Goal: Task Accomplishment & Management: Manage account settings

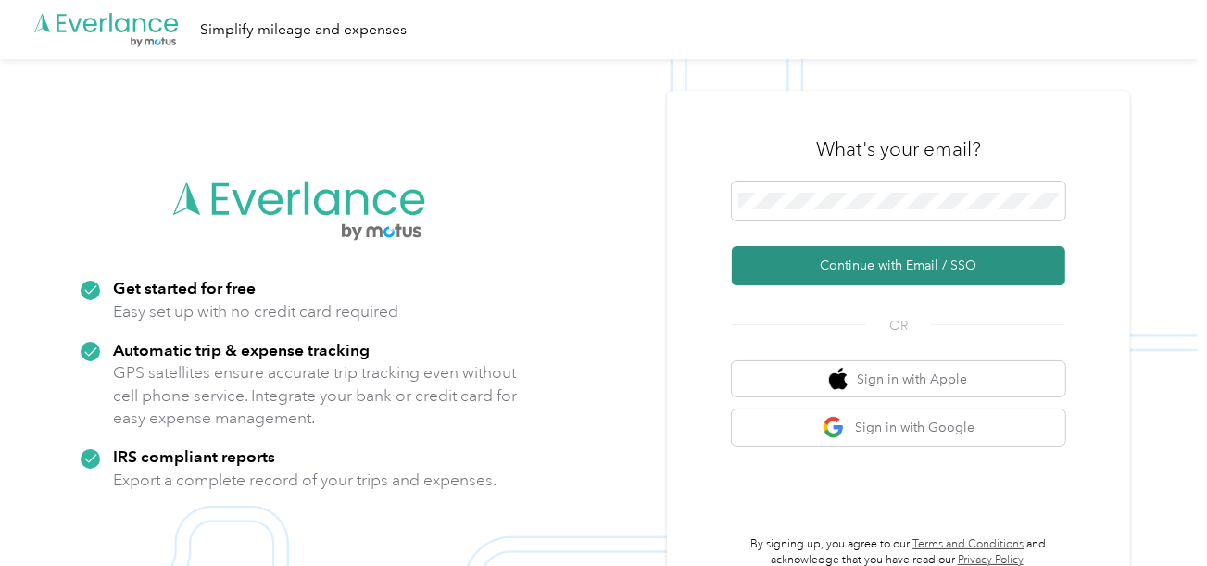
click at [808, 266] on button "Continue with Email / SSO" at bounding box center [899, 265] width 334 height 39
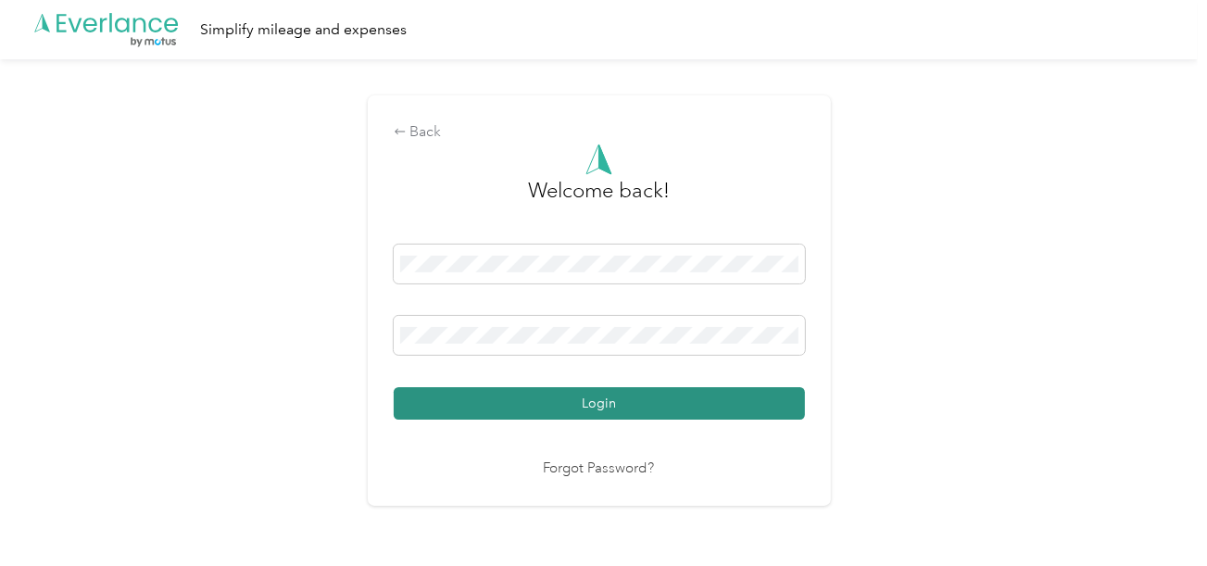
click at [741, 406] on button "Login" at bounding box center [599, 403] width 411 height 32
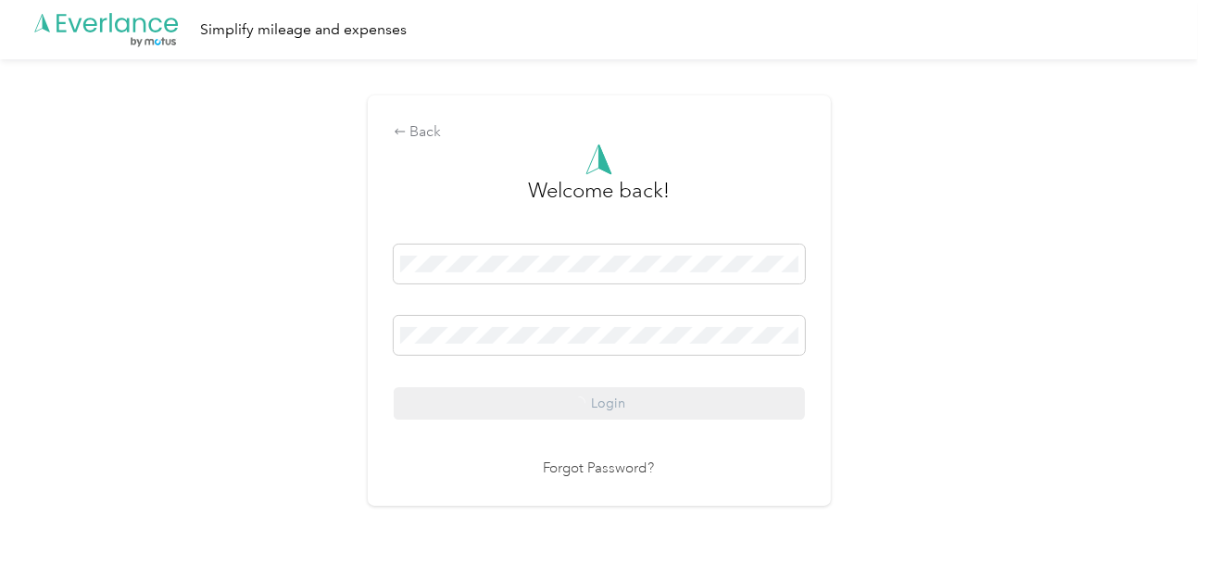
click at [967, 358] on div "Back Welcome back! Login Forgot Password?" at bounding box center [599, 308] width 1198 height 498
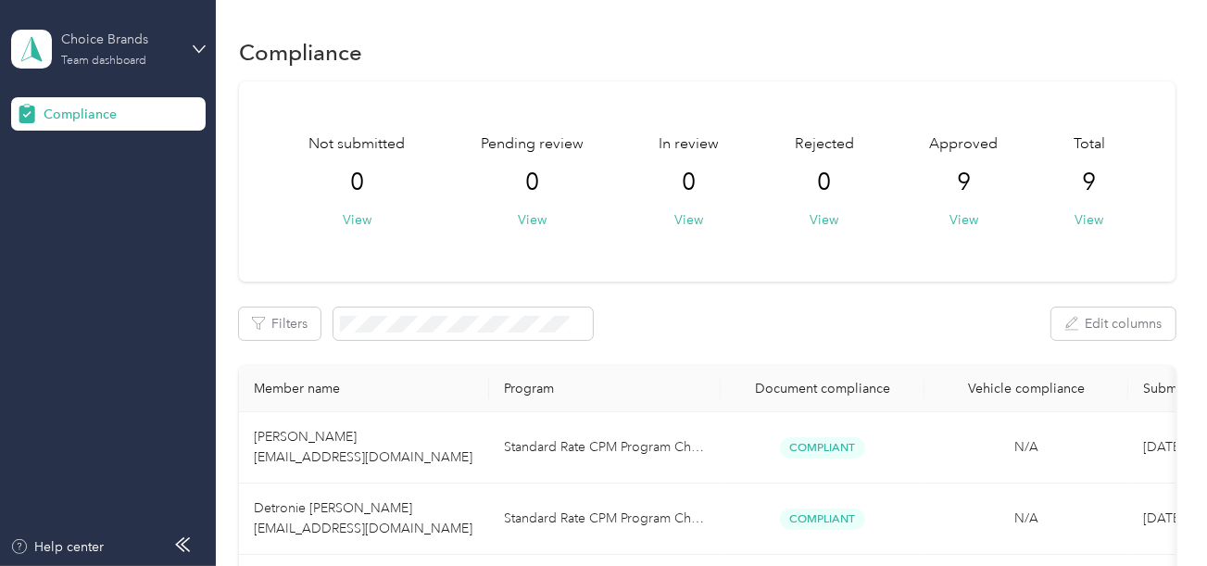
drag, startPoint x: 188, startPoint y: 40, endPoint x: 174, endPoint y: 53, distance: 19.0
click at [188, 40] on div "Choice Brands Team dashboard" at bounding box center [108, 49] width 195 height 65
click at [78, 185] on div "Log out" at bounding box center [62, 193] width 71 height 19
